Goal: Task Accomplishment & Management: Use online tool/utility

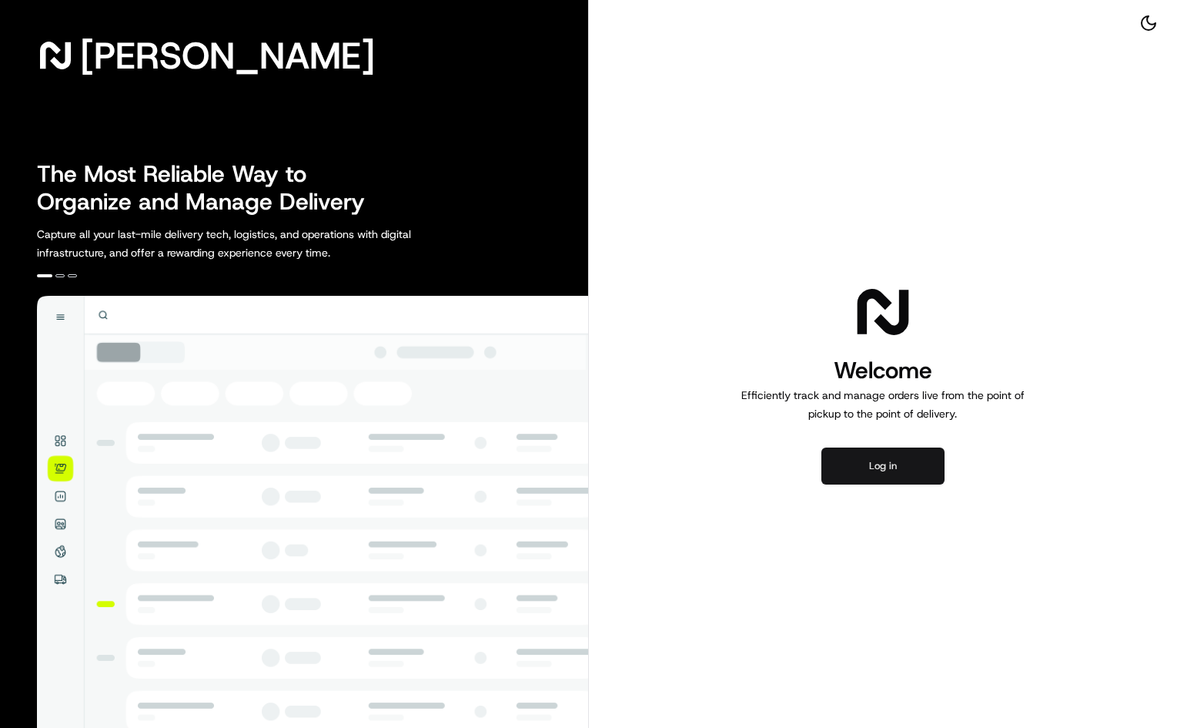
click at [893, 462] on button "Log in" at bounding box center [883, 465] width 123 height 37
